Goal: Information Seeking & Learning: Learn about a topic

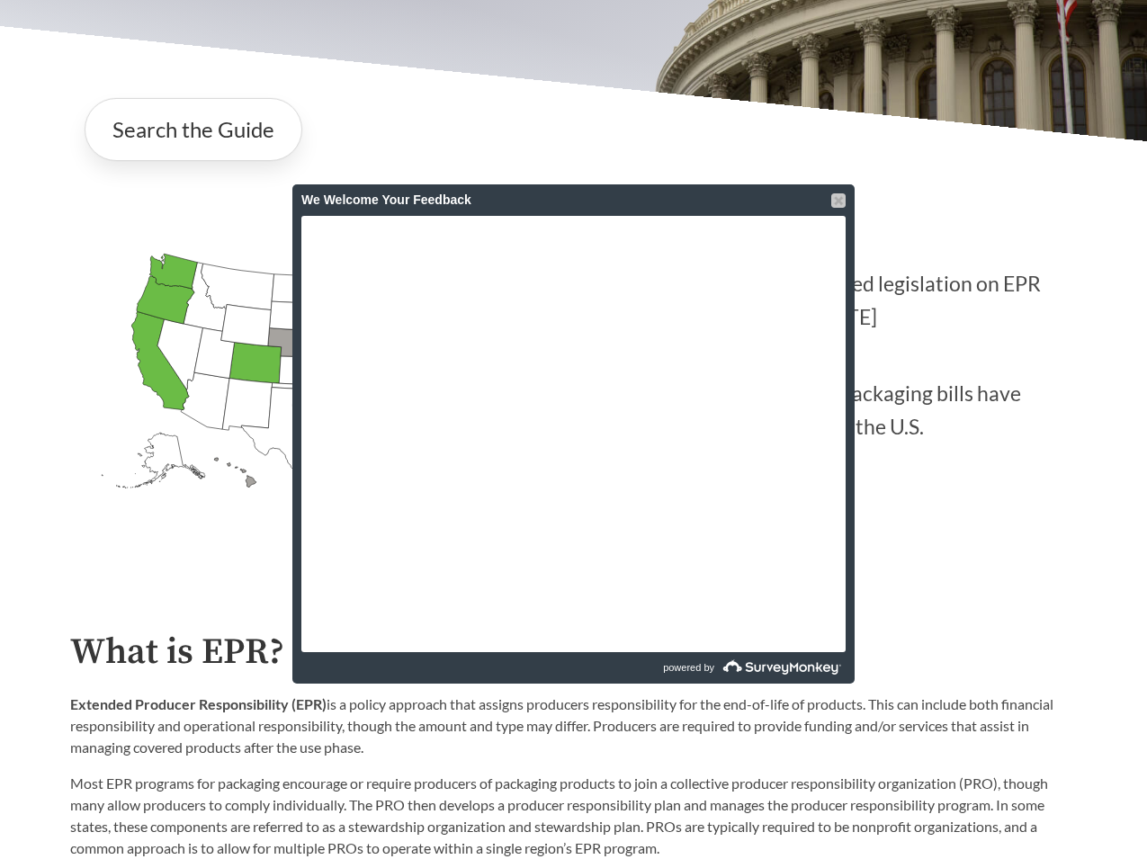
scroll to position [308, 0]
click at [839, 203] on div at bounding box center [838, 200] width 14 height 14
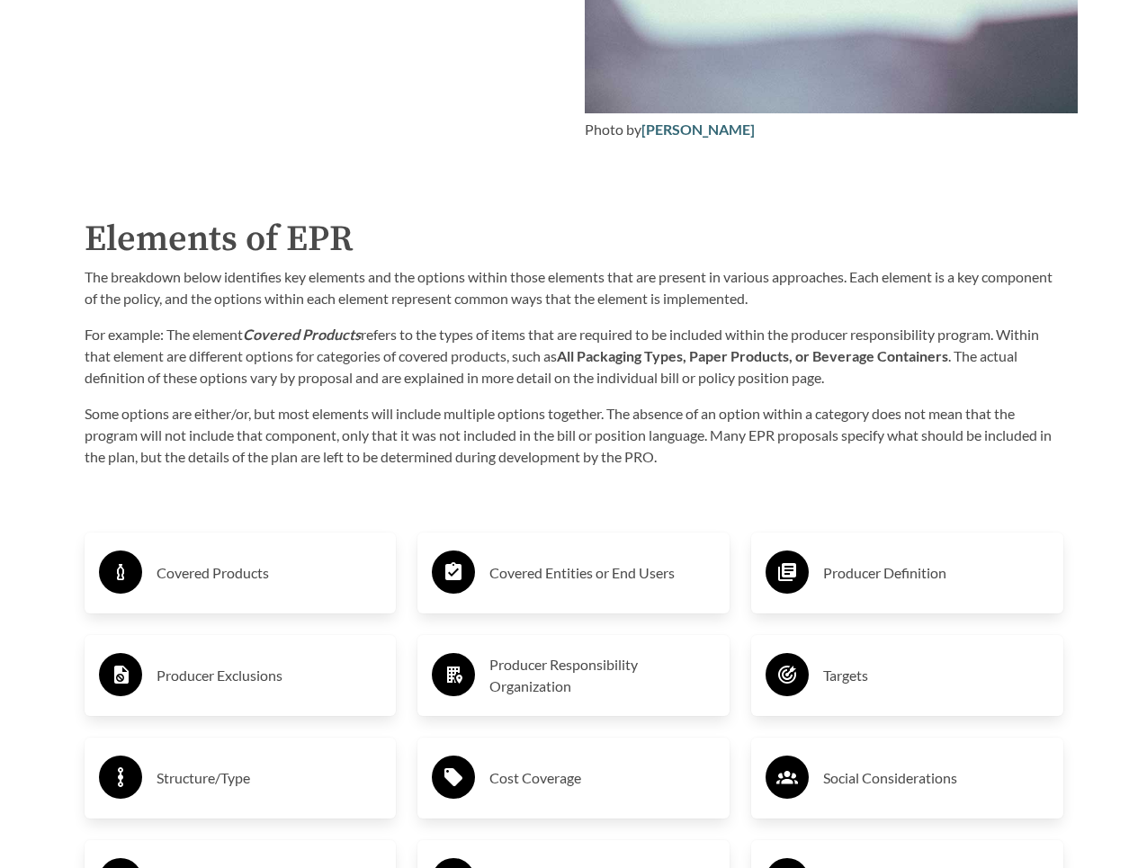
scroll to position [2463, 0]
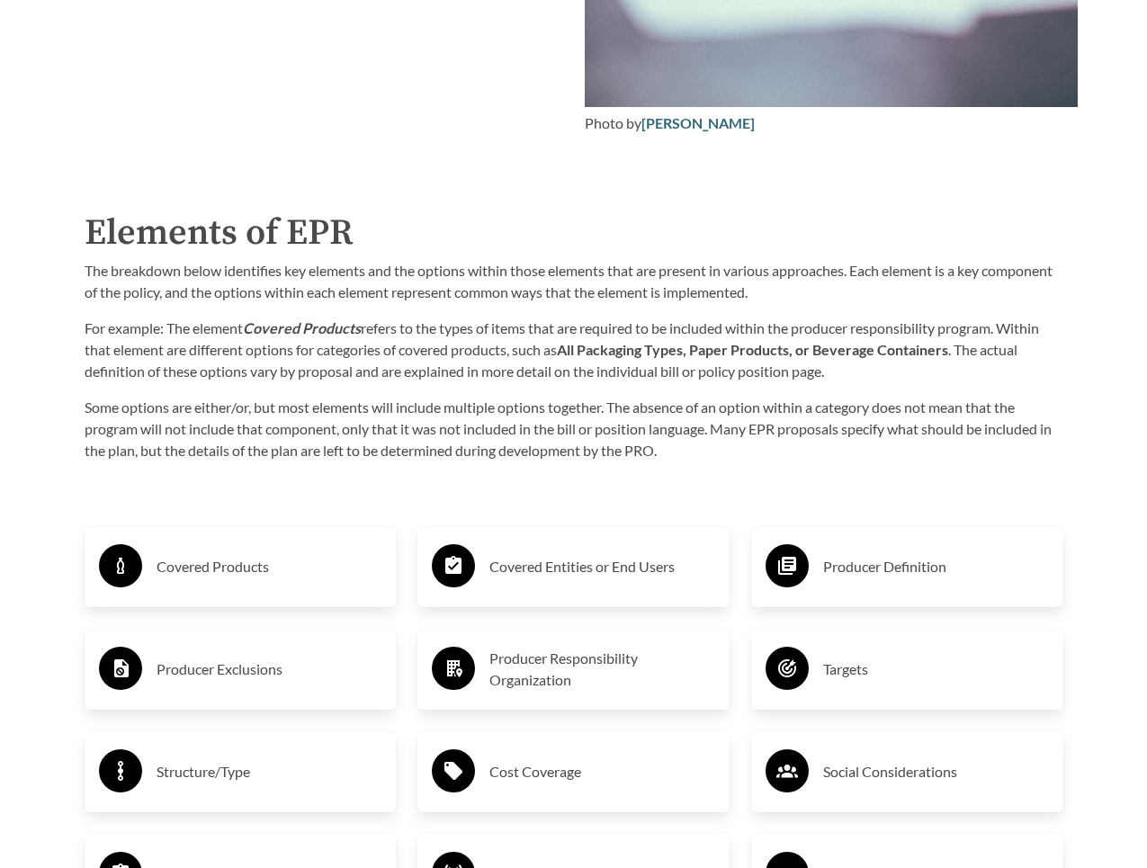
click at [252, 566] on h3 "Covered Products" at bounding box center [269, 566] width 226 height 29
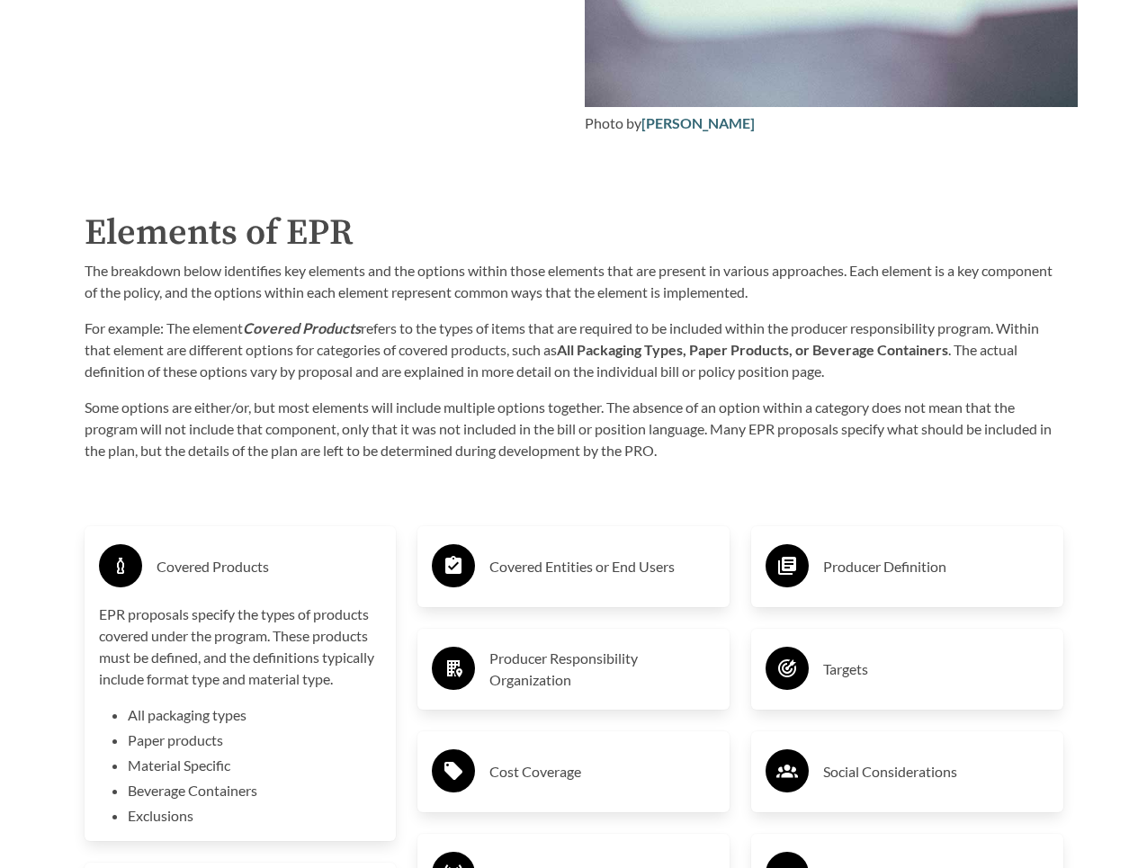
click at [443, 460] on p "Some options are either/or, but most elements will include multiple options tog…" at bounding box center [574, 429] width 978 height 65
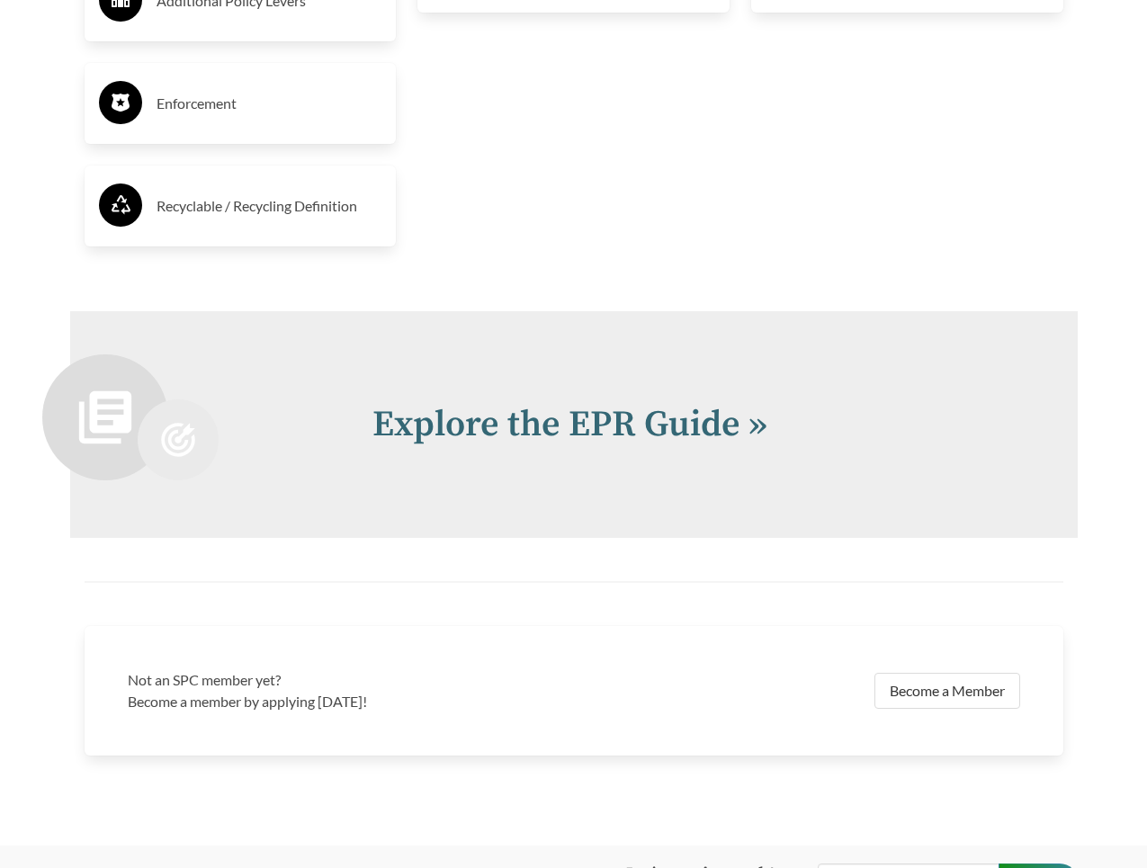
scroll to position [3680, 0]
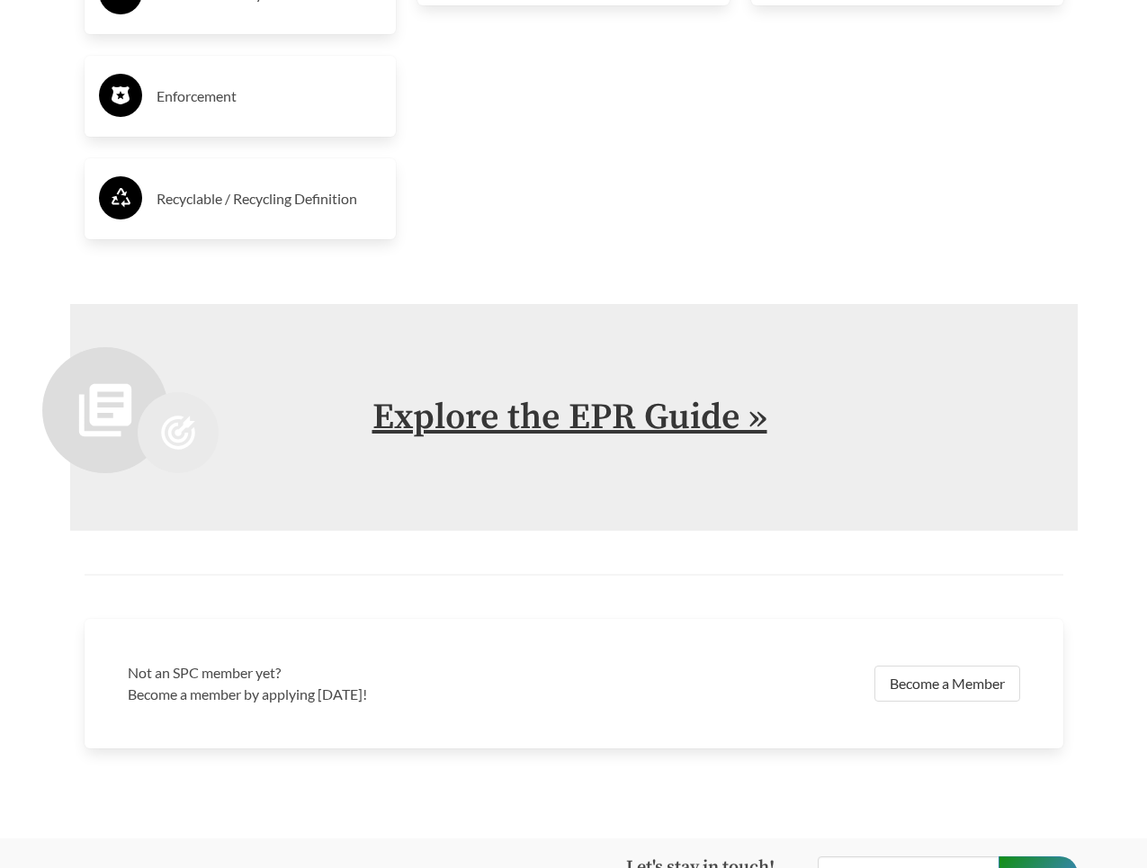
click at [517, 406] on link "Explore the EPR Guide »" at bounding box center [569, 417] width 395 height 45
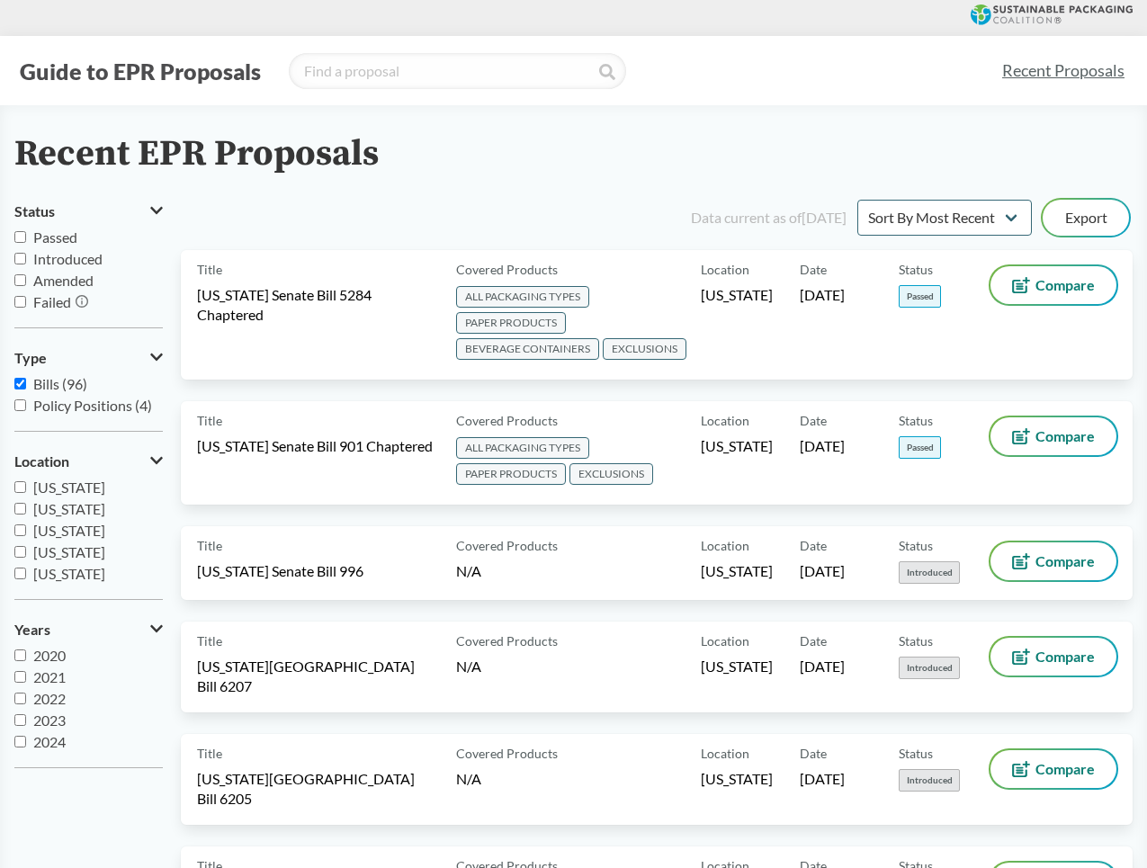
click at [22, 235] on input "Passed" at bounding box center [20, 237] width 12 height 12
checkbox input "true"
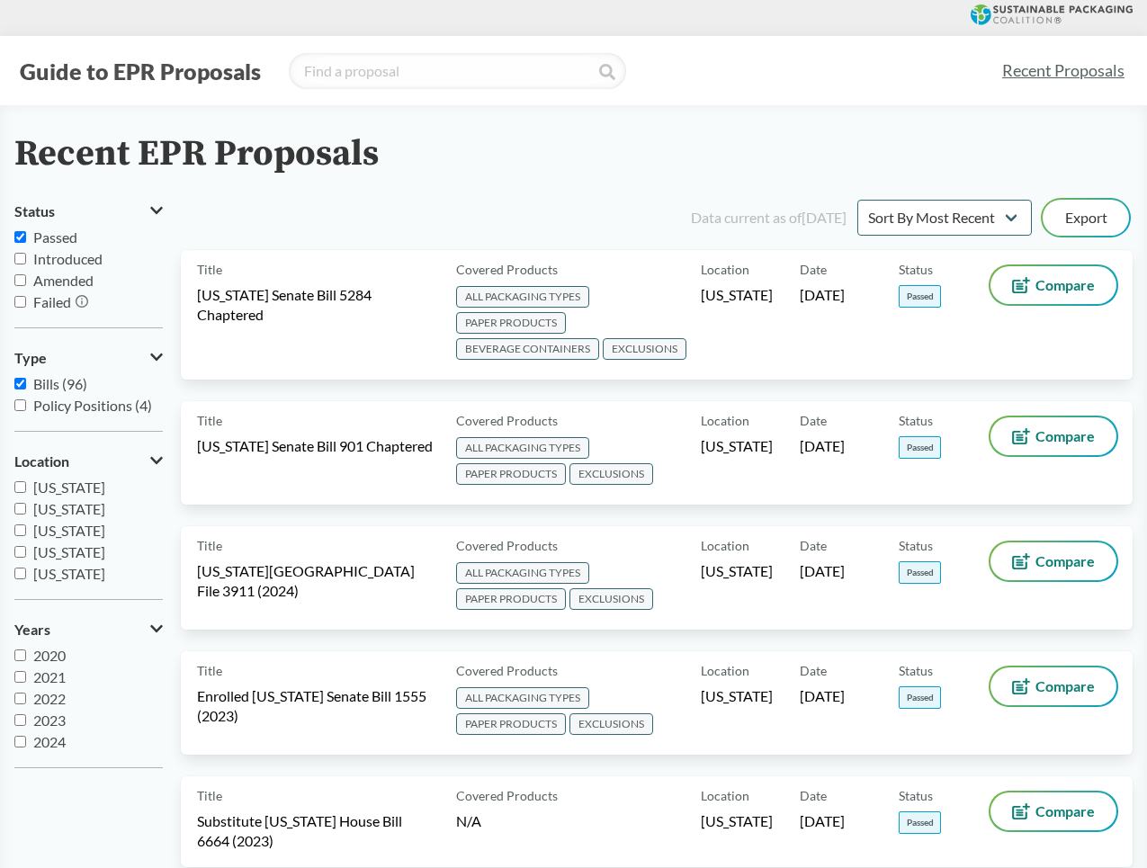
click at [21, 406] on input "Policy Positions (4)" at bounding box center [20, 405] width 12 height 12
checkbox input "true"
click at [905, 216] on select "Sort By Most Recent Sort By Status" at bounding box center [944, 218] width 174 height 36
click at [893, 235] on select "Sort By Most Recent Sort By Status" at bounding box center [944, 218] width 174 height 36
select select "Sort By Status"
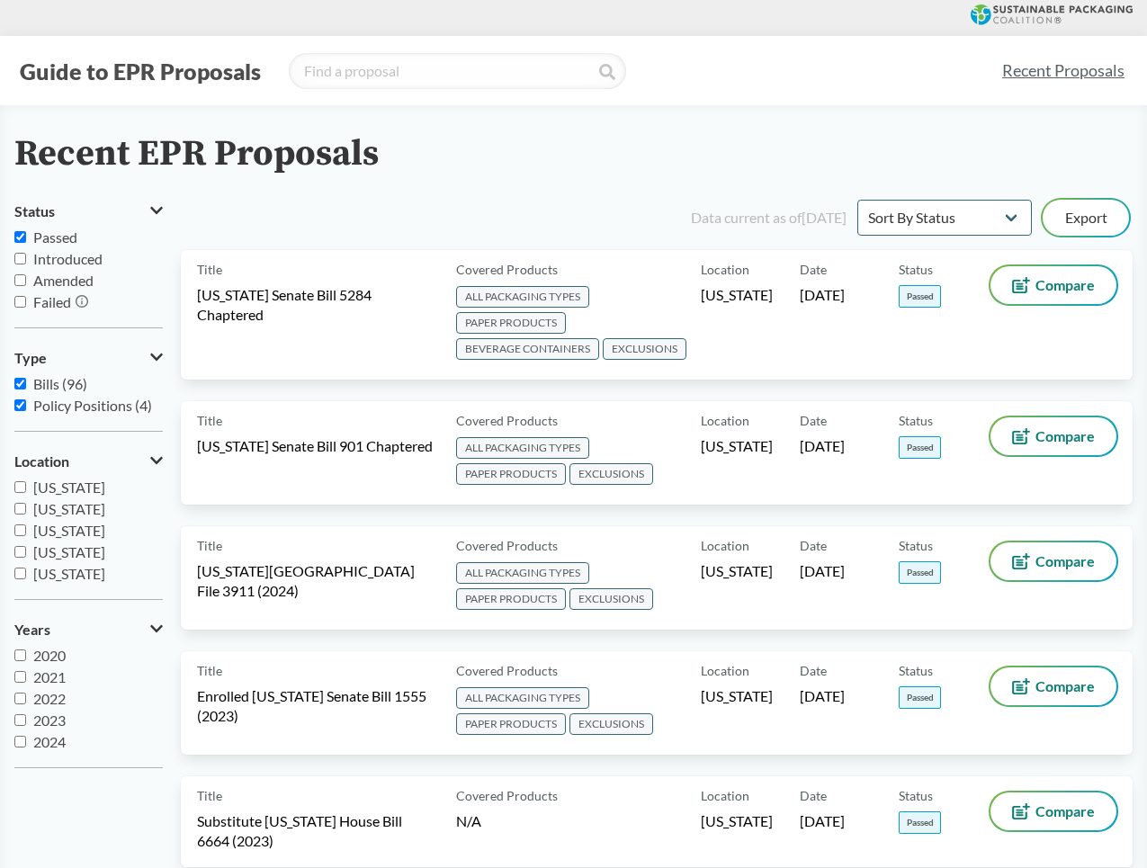
click at [20, 236] on input "Passed" at bounding box center [20, 237] width 12 height 12
checkbox input "false"
click at [19, 300] on input "Failed" at bounding box center [20, 302] width 12 height 12
checkbox input "true"
click at [156, 457] on icon at bounding box center [156, 460] width 13 height 14
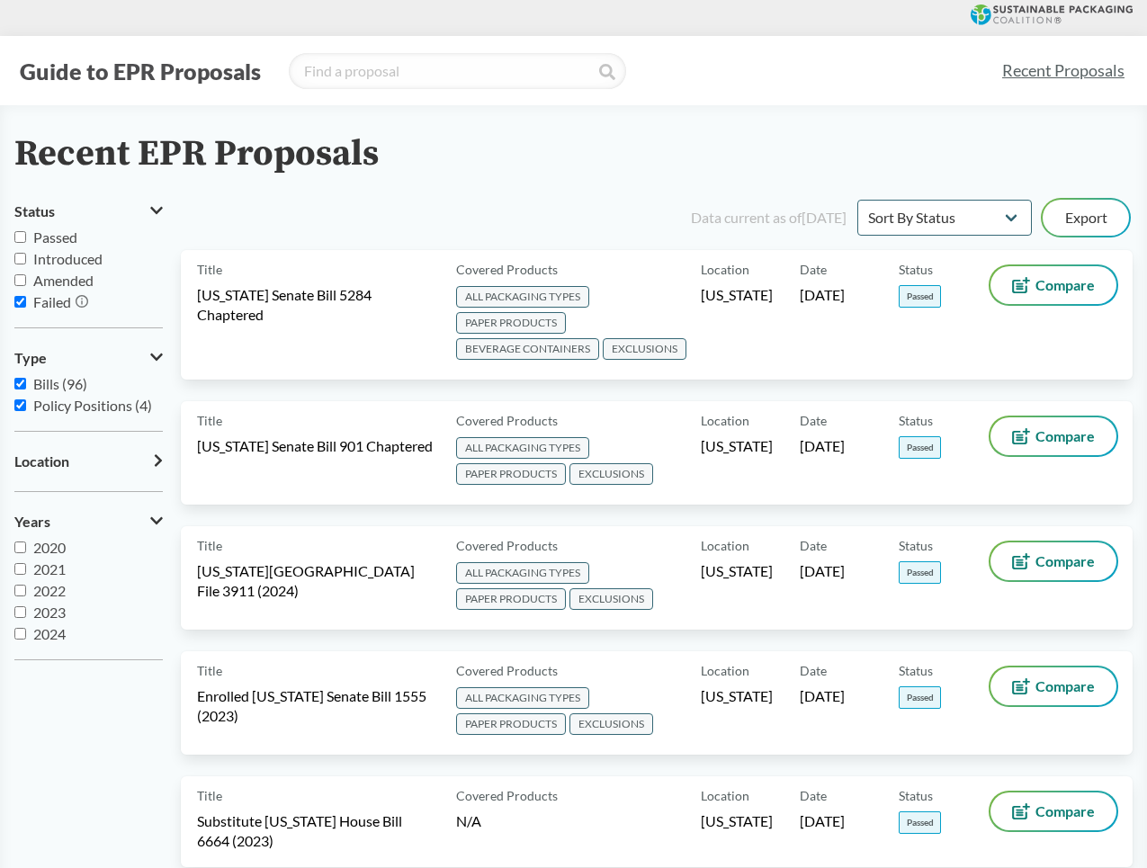
click at [19, 238] on input "Passed" at bounding box center [20, 237] width 12 height 12
checkbox input "true"
click at [19, 301] on input "Failed" at bounding box center [20, 302] width 12 height 12
checkbox input "false"
click at [948, 213] on select "Sort By Most Recent Sort By Status" at bounding box center [944, 218] width 174 height 36
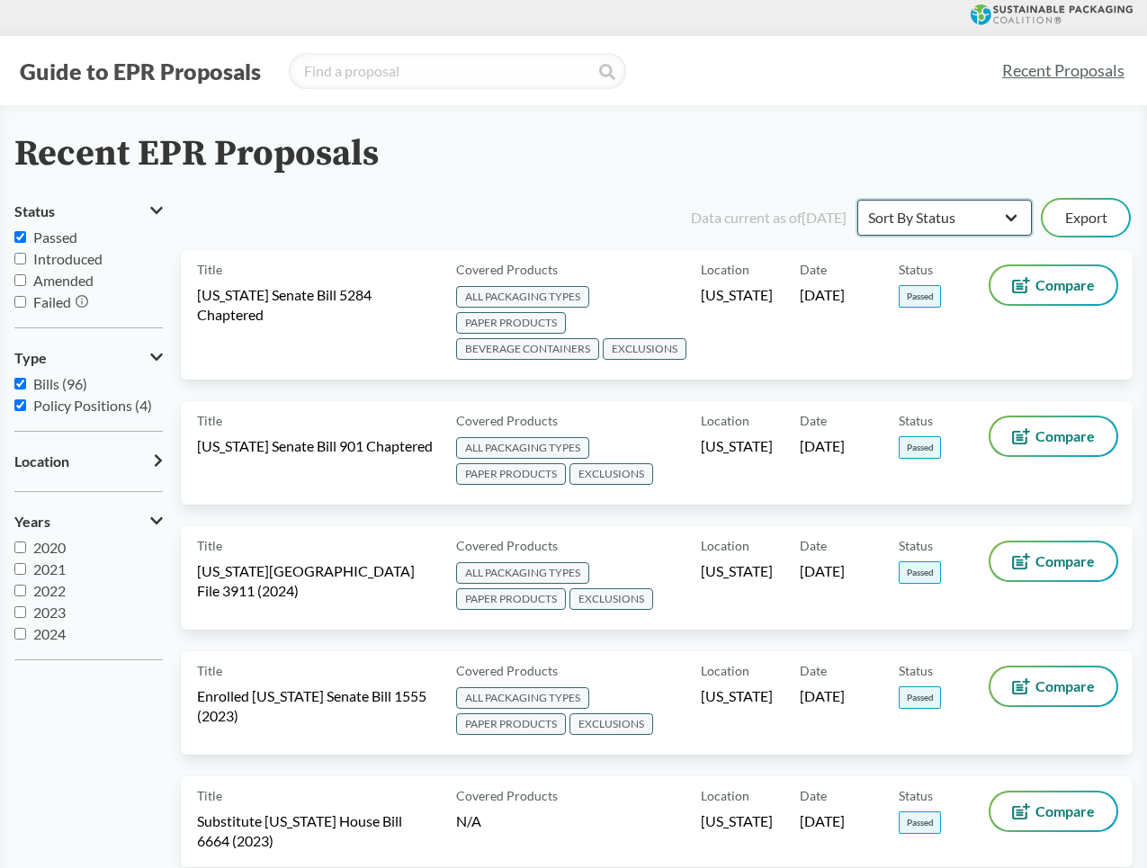
select select "Sort By Most Recent"
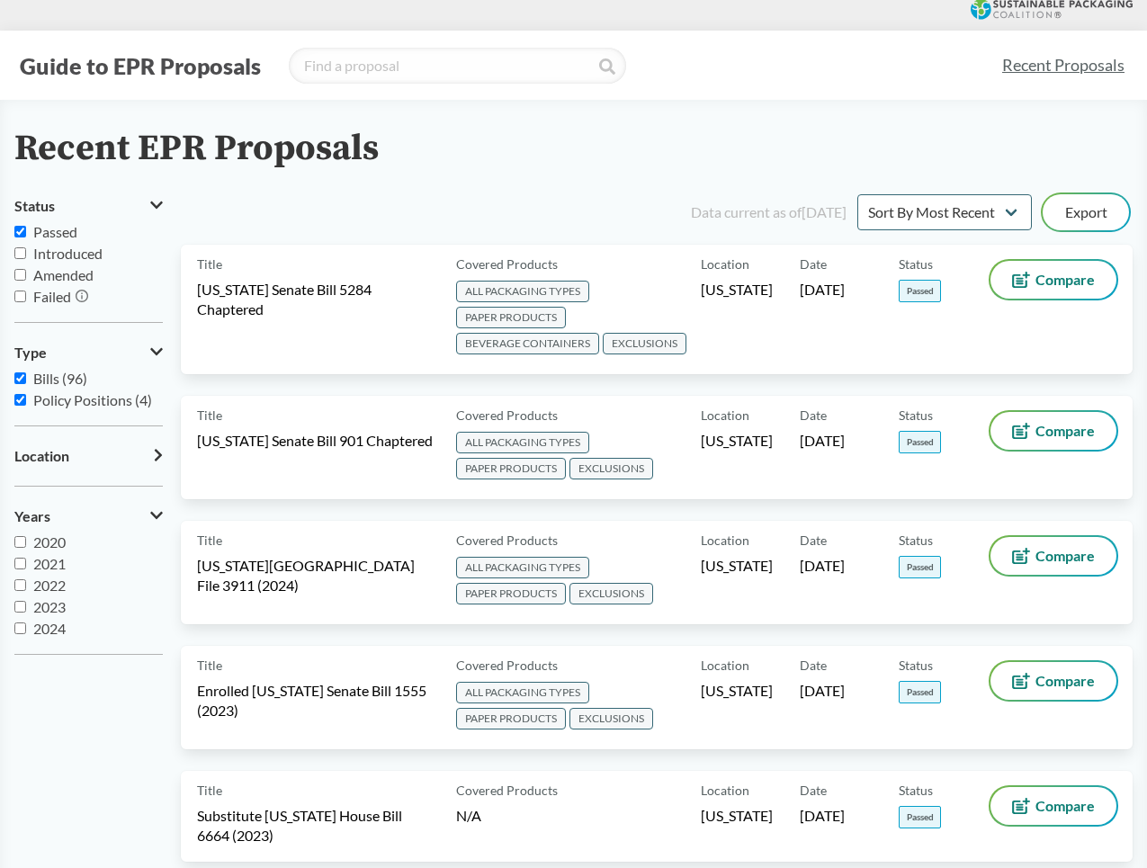
click at [161, 456] on icon at bounding box center [158, 455] width 9 height 14
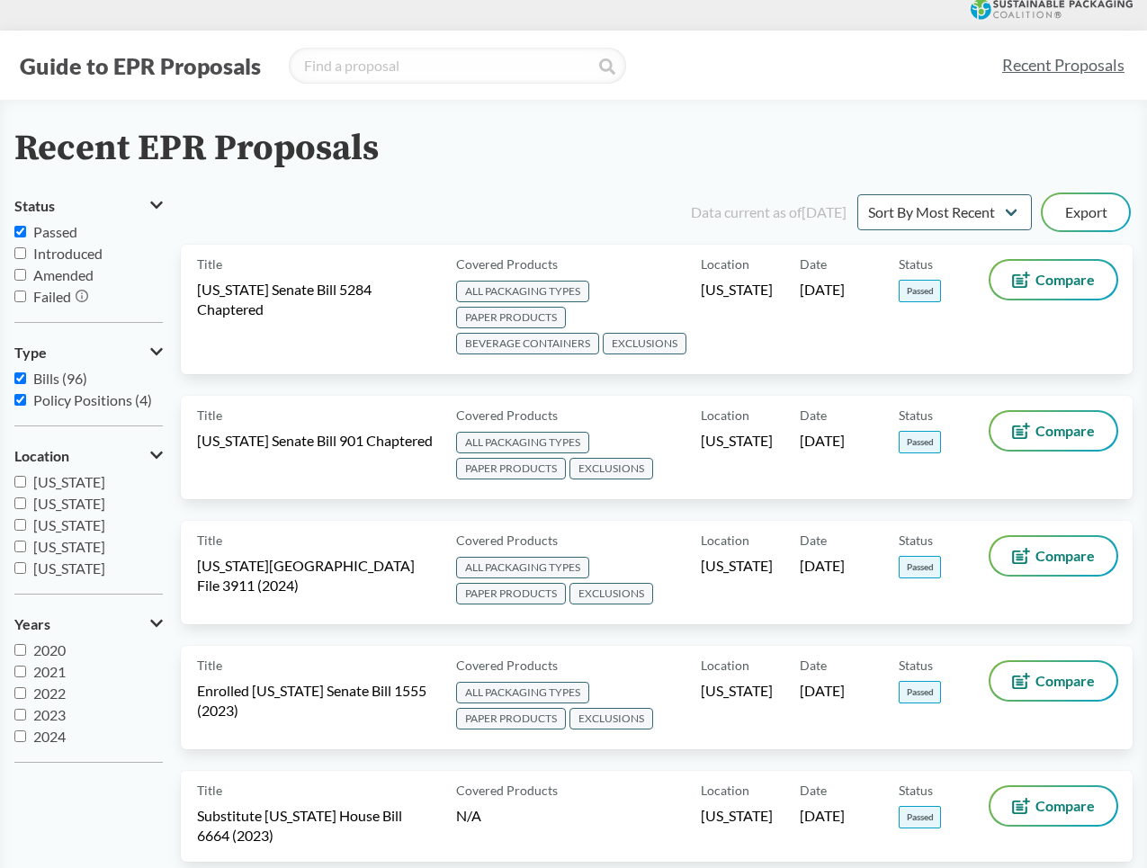
click at [159, 451] on icon at bounding box center [156, 455] width 13 height 14
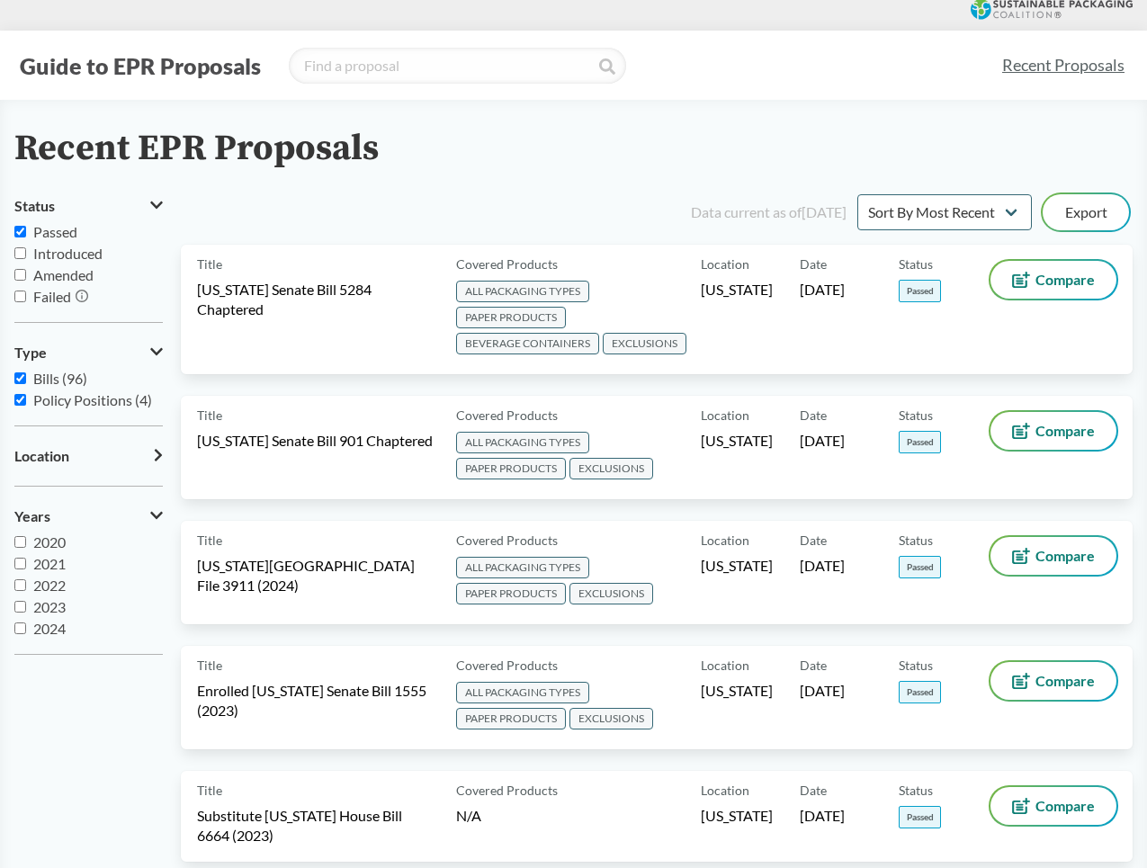
click at [20, 231] on input "Passed" at bounding box center [20, 232] width 12 height 12
checkbox input "false"
click at [14, 293] on input "Failed" at bounding box center [20, 296] width 12 height 12
checkbox input "true"
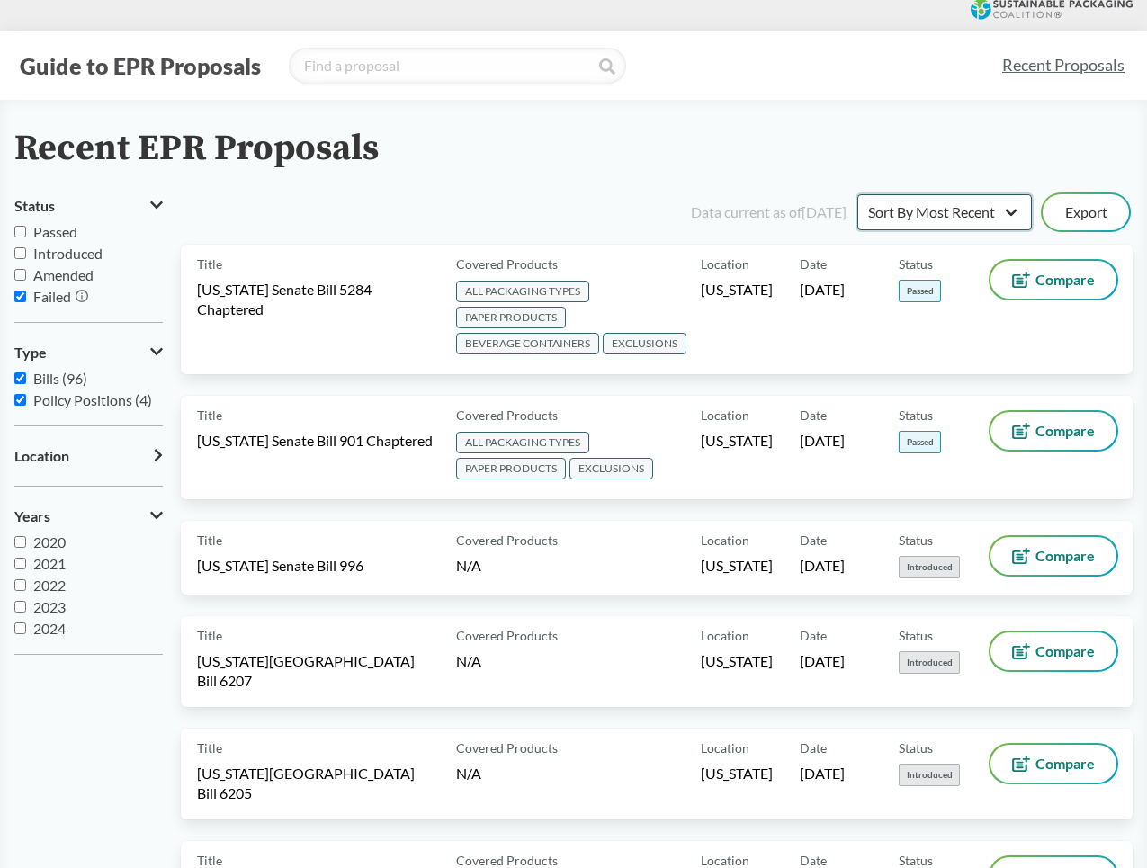
click at [930, 210] on select "Sort By Most Recent Sort By Status" at bounding box center [944, 212] width 174 height 36
select select "Sort By Status"
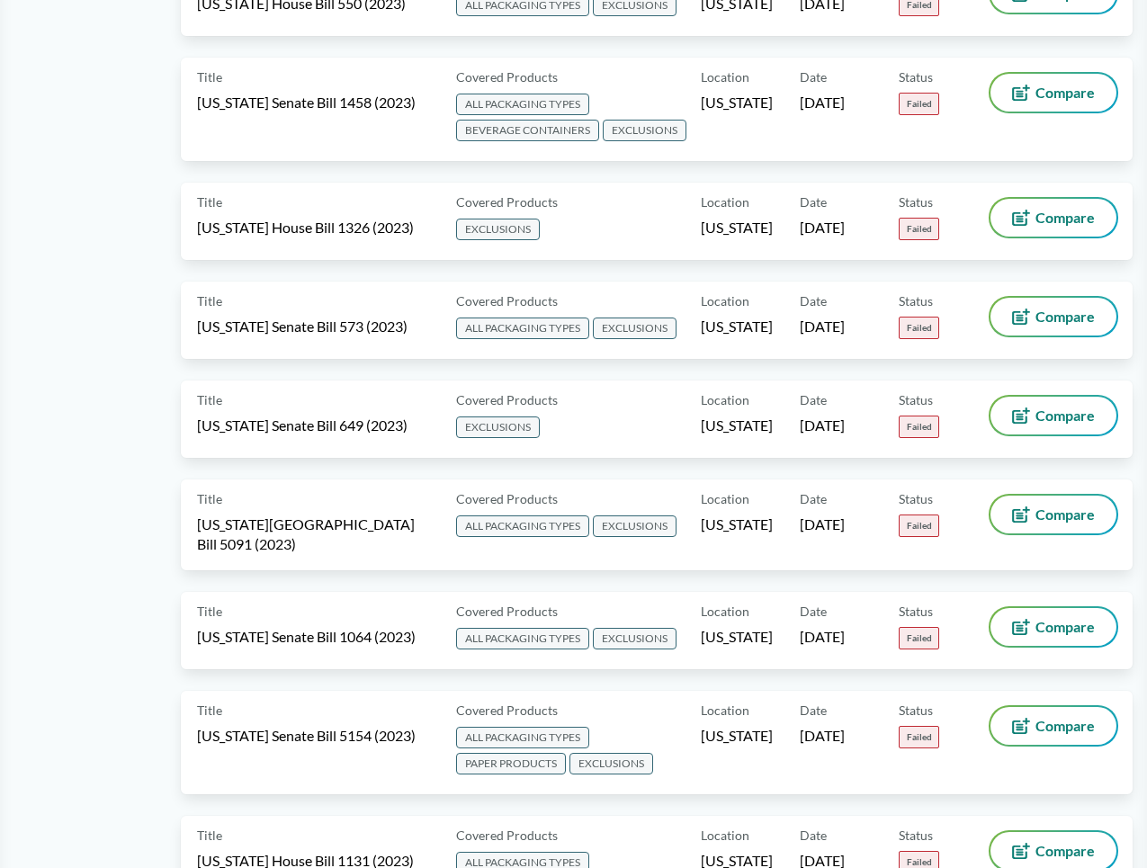
scroll to position [1575, 0]
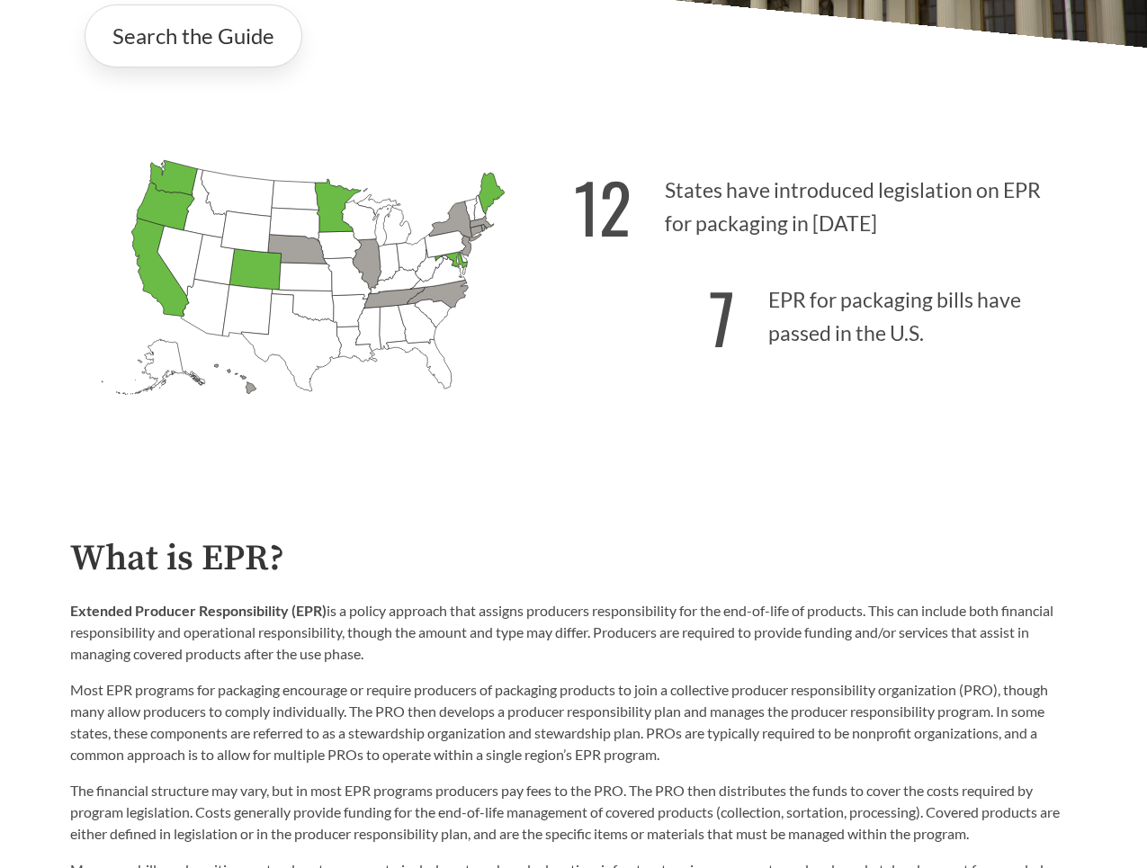
scroll to position [382, 0]
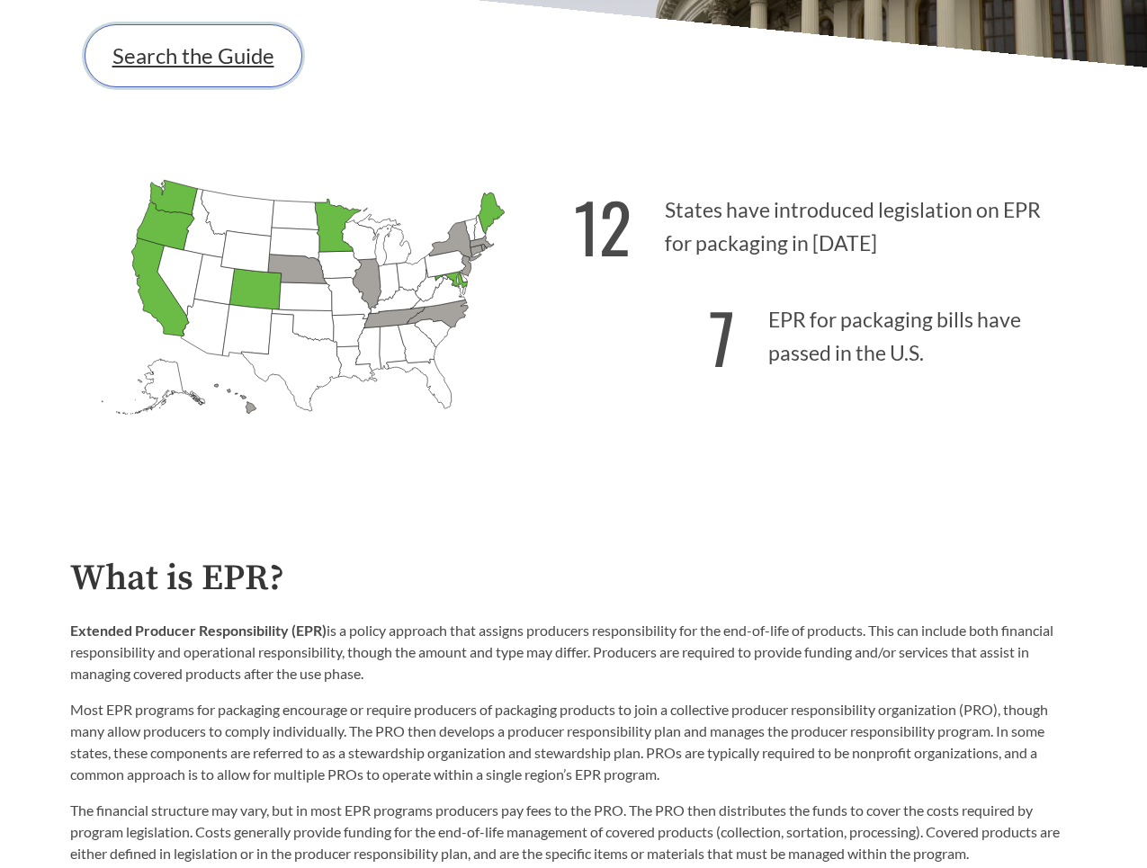
click at [204, 56] on link "Search the Guide" at bounding box center [194, 55] width 218 height 63
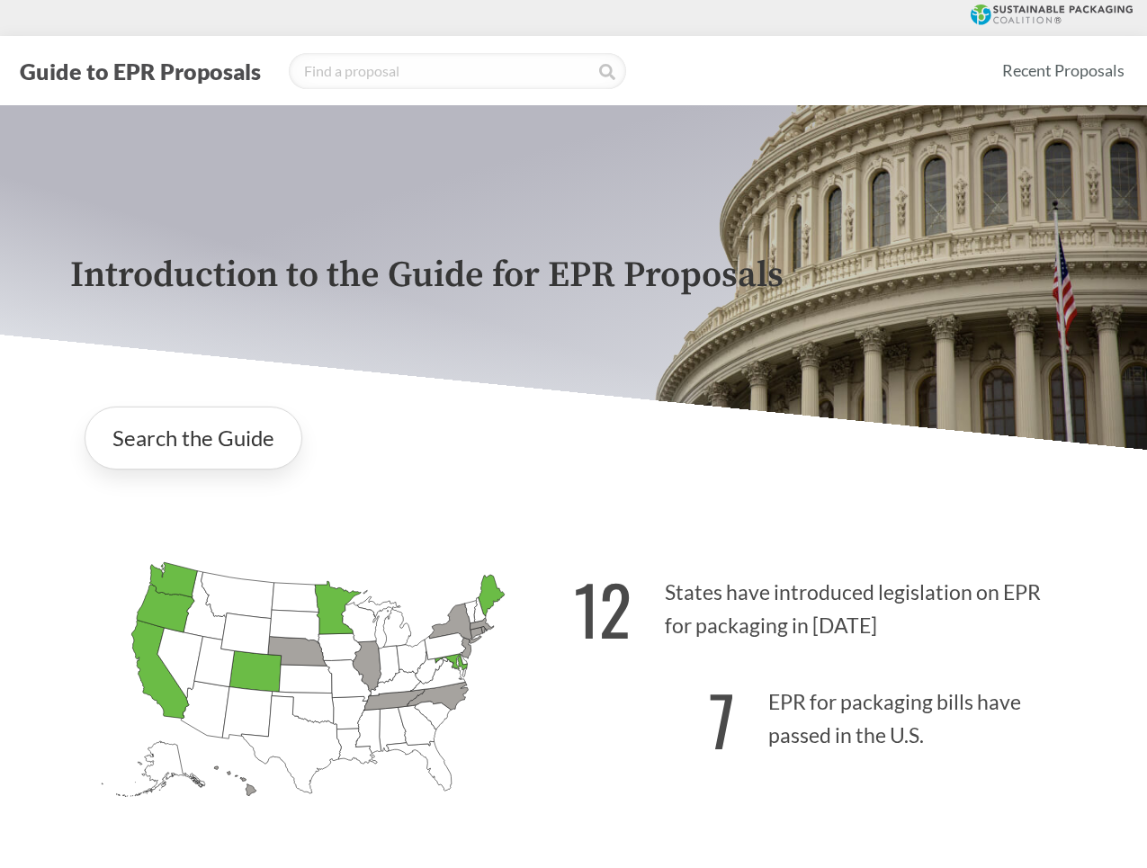
click at [1022, 12] on icon at bounding box center [1051, 14] width 162 height 21
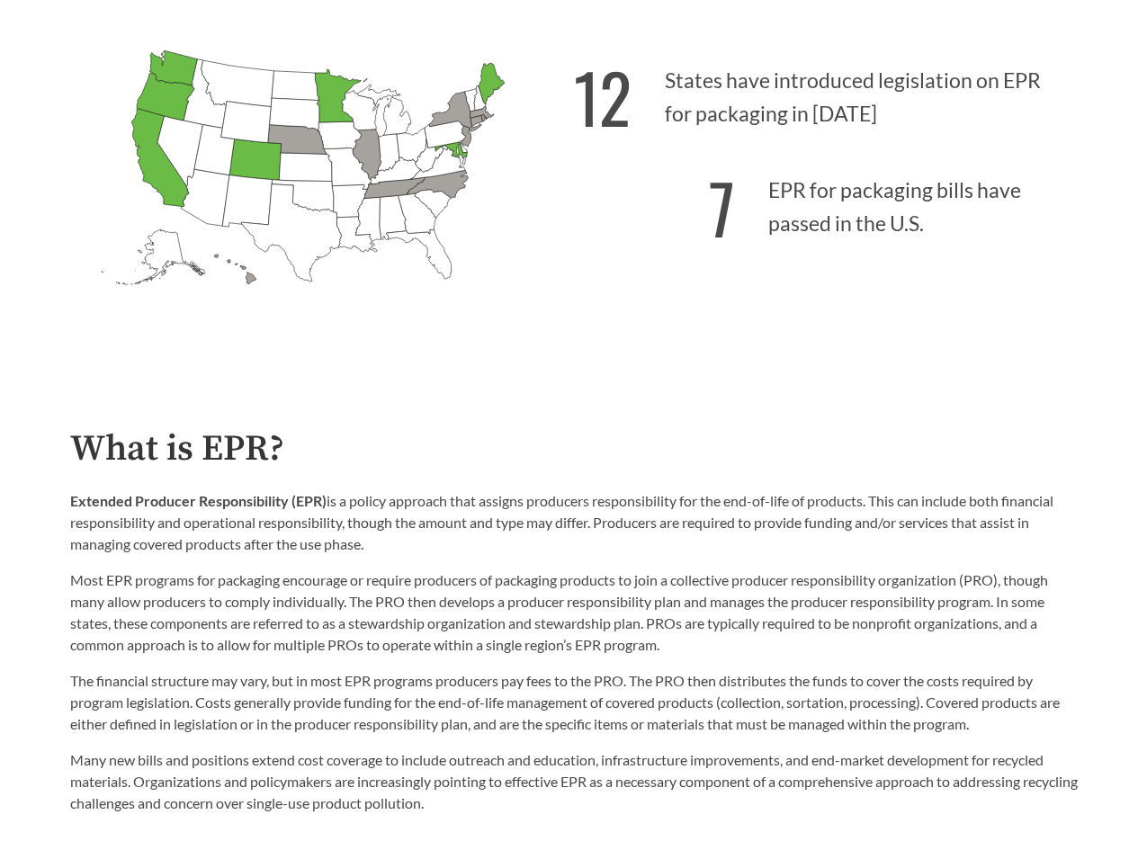
scroll to position [531, 0]
